Goal: Transaction & Acquisition: Book appointment/travel/reservation

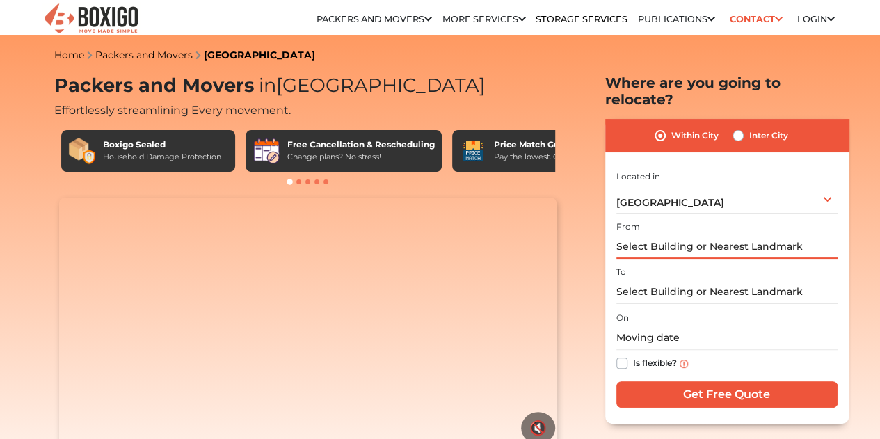
click at [743, 241] on input "text" at bounding box center [726, 246] width 221 height 24
click at [809, 239] on input "text" at bounding box center [726, 246] width 221 height 24
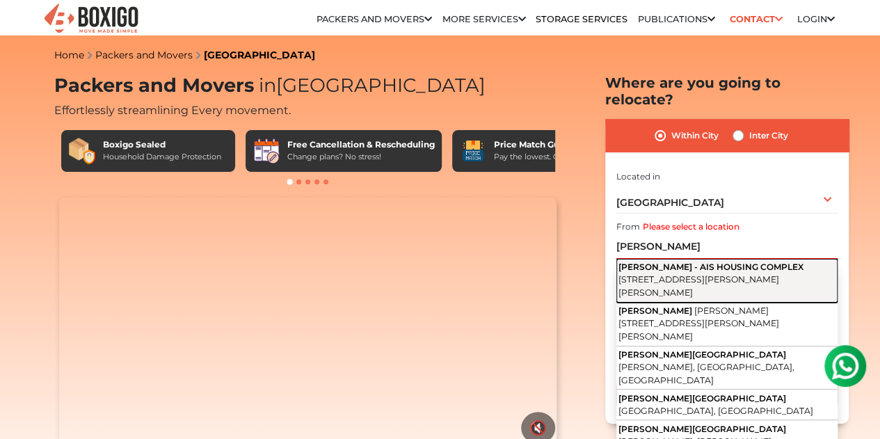
click at [757, 274] on span "[STREET_ADDRESS][PERSON_NAME][PERSON_NAME]" at bounding box center [698, 286] width 161 height 24
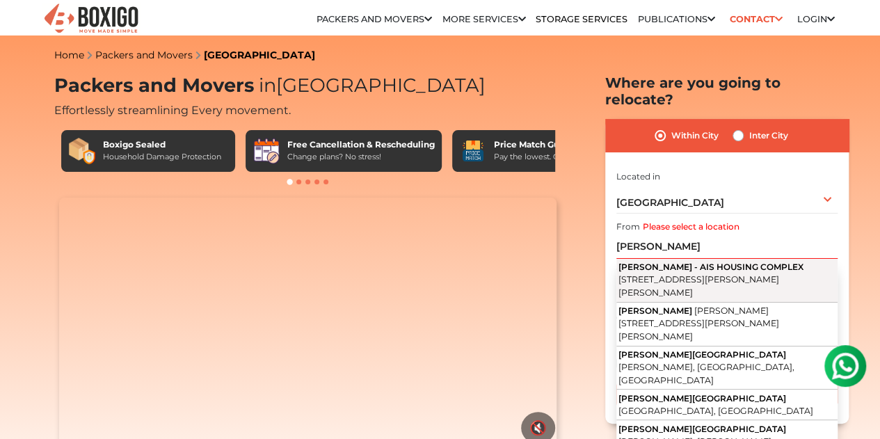
type input "[PERSON_NAME][GEOGRAPHIC_DATA], [STREET_ADDRESS][PERSON_NAME]"
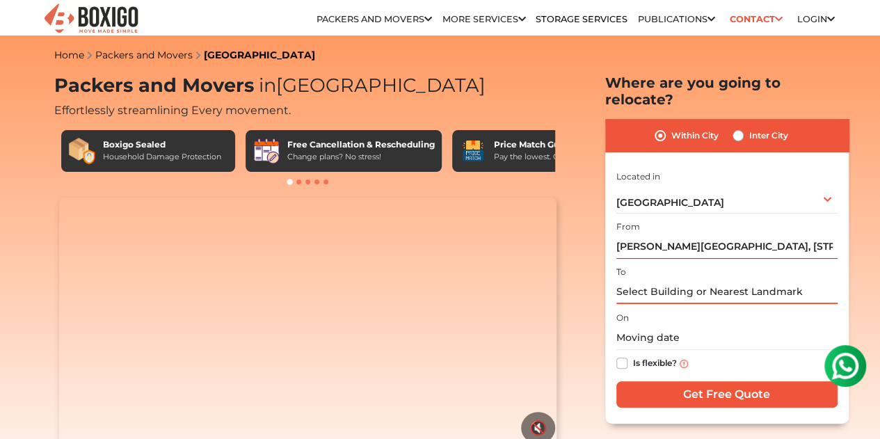
click at [730, 284] on input "text" at bounding box center [726, 292] width 221 height 24
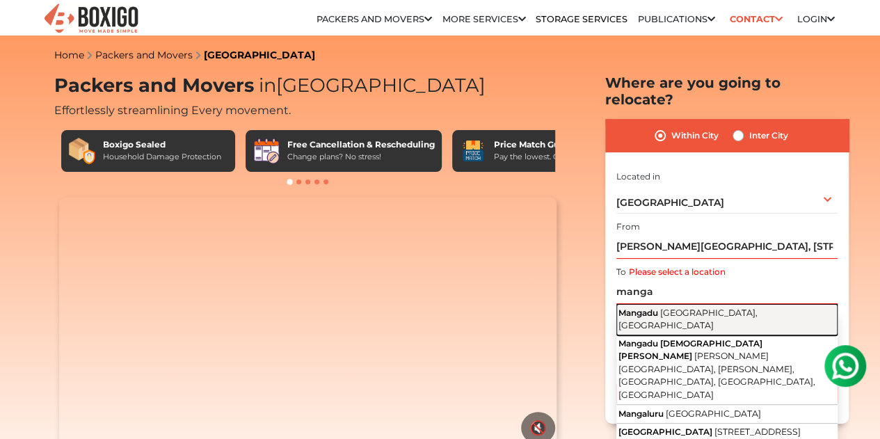
click at [711, 307] on span "[GEOGRAPHIC_DATA], [GEOGRAPHIC_DATA]" at bounding box center [687, 319] width 139 height 24
type input "[GEOGRAPHIC_DATA], [GEOGRAPHIC_DATA], [GEOGRAPHIC_DATA]"
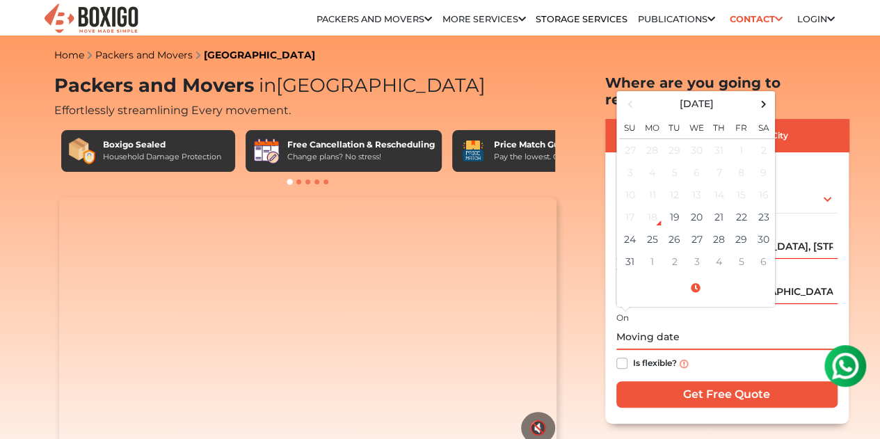
click at [647, 333] on input "text" at bounding box center [726, 337] width 221 height 24
click at [696, 211] on td "20" at bounding box center [697, 217] width 22 height 22
type input "[DATE] 12:00 AM"
click at [633, 355] on label "Is flexible?" at bounding box center [655, 362] width 44 height 15
click at [621, 355] on input "Is flexible?" at bounding box center [621, 362] width 11 height 14
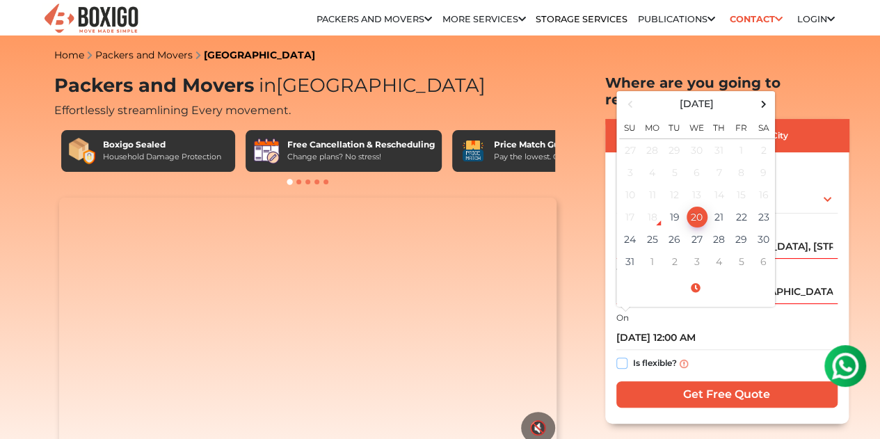
checkbox input "true"
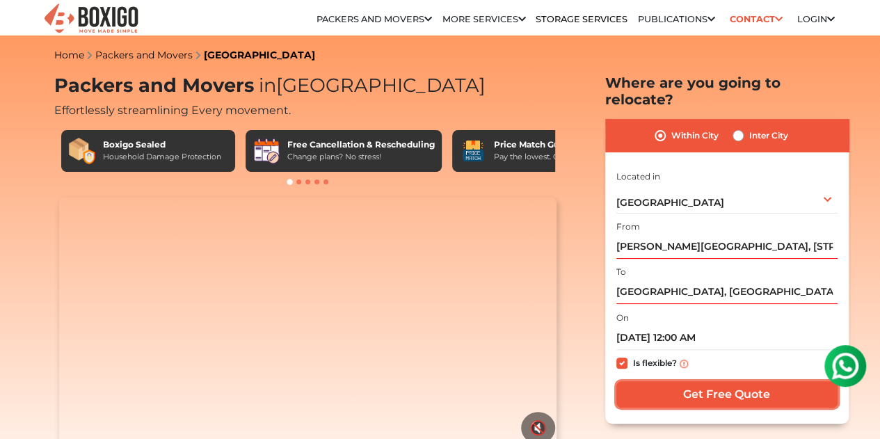
click at [721, 382] on input "Get Free Quote" at bounding box center [726, 394] width 221 height 26
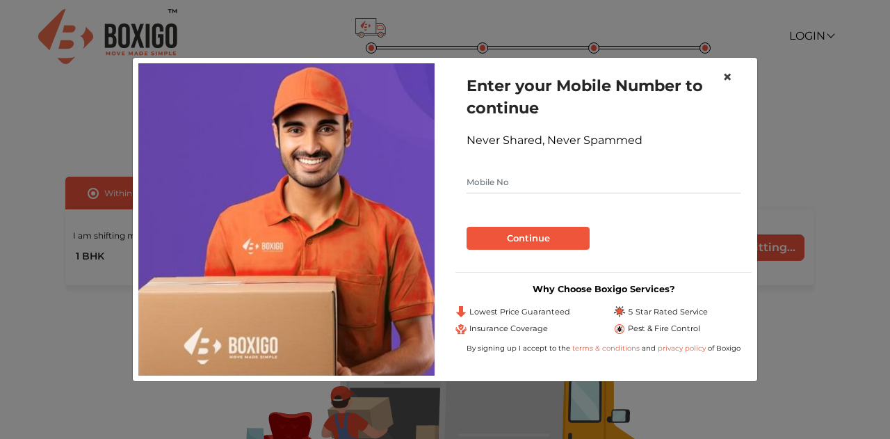
click at [725, 74] on span "×" at bounding box center [728, 77] width 10 height 20
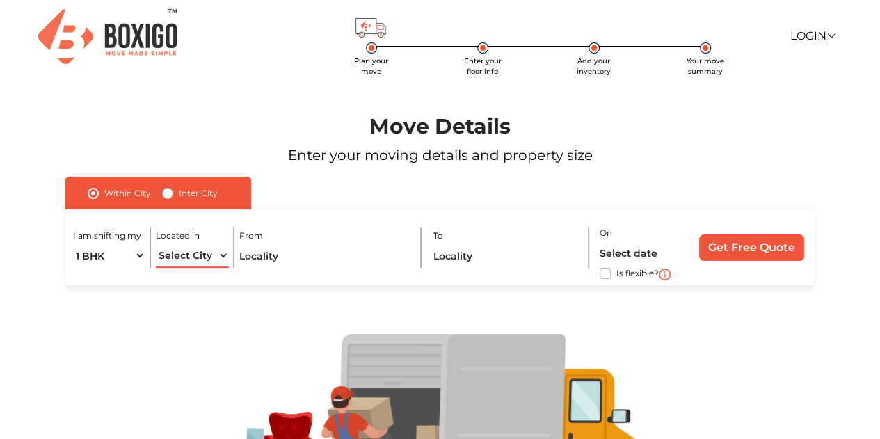
click at [205, 255] on select "Select City Bangalore Bengaluru Bhopal Bhubaneswar Chennai Coimbatore Cuttack D…" at bounding box center [192, 255] width 72 height 24
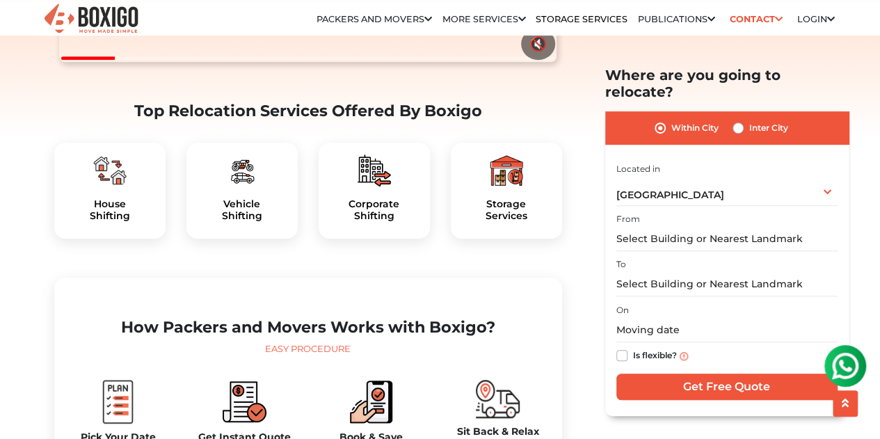
scroll to position [768, 0]
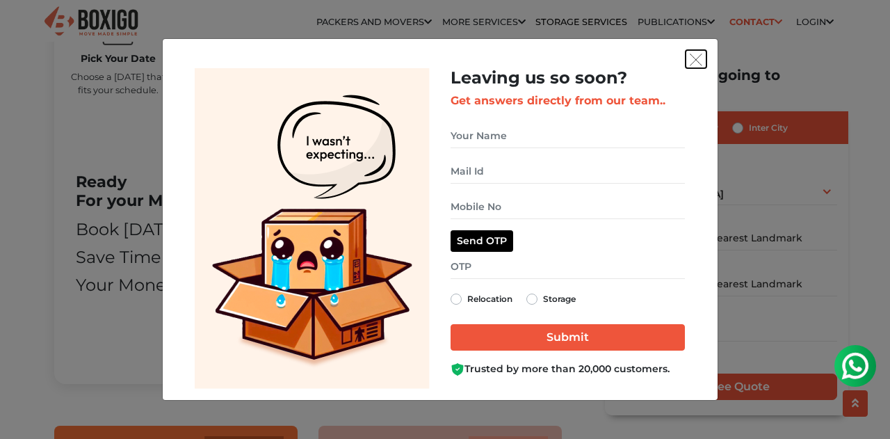
click at [697, 61] on img "get free quote dialog" at bounding box center [696, 60] width 13 height 13
